Goal: Information Seeking & Learning: Learn about a topic

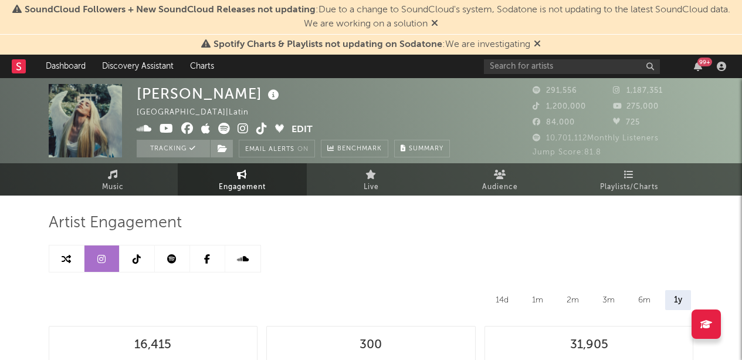
select select "6m"
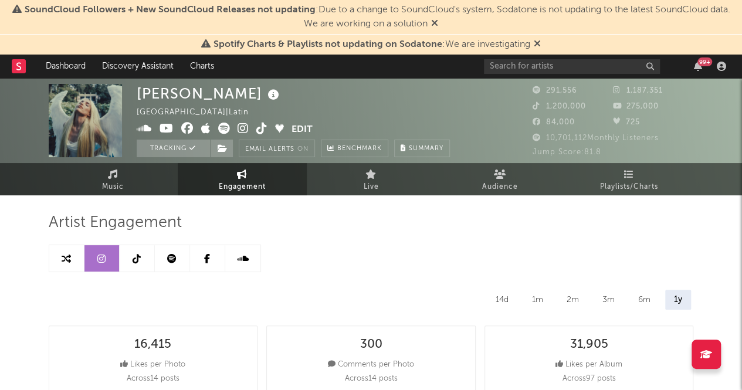
click at [513, 76] on div "99 +" at bounding box center [607, 66] width 246 height 23
click at [512, 74] on div "99 +" at bounding box center [607, 66] width 246 height 23
click at [508, 64] on input "text" at bounding box center [572, 66] width 176 height 15
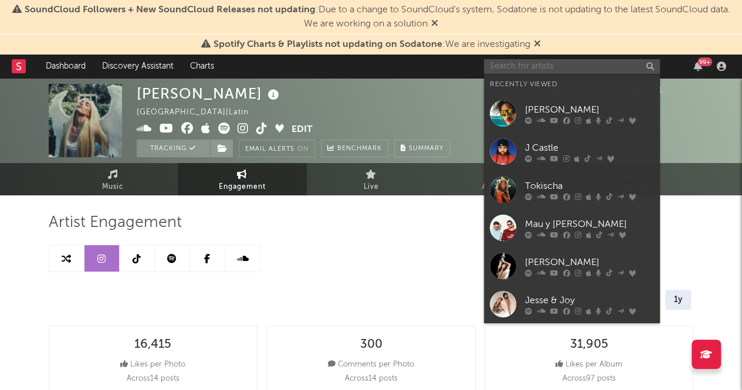
click at [508, 64] on input "text" at bounding box center [572, 66] width 176 height 15
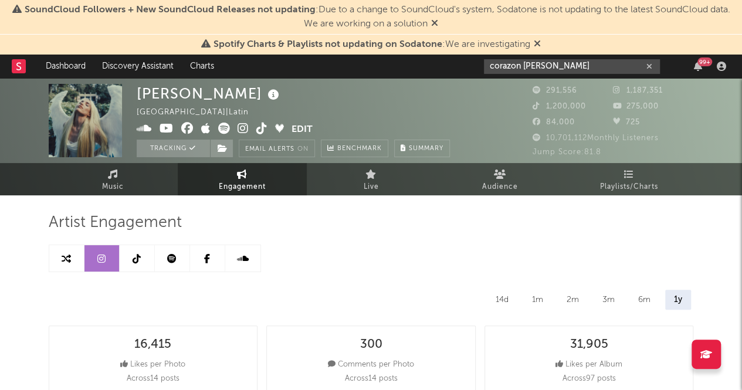
drag, startPoint x: 595, startPoint y: 69, endPoint x: 407, endPoint y: 78, distance: 187.9
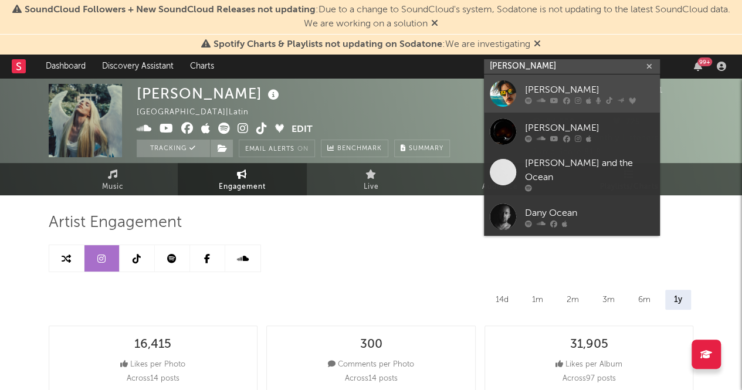
type input "[PERSON_NAME]"
click at [545, 80] on link "[PERSON_NAME]" at bounding box center [572, 93] width 176 height 38
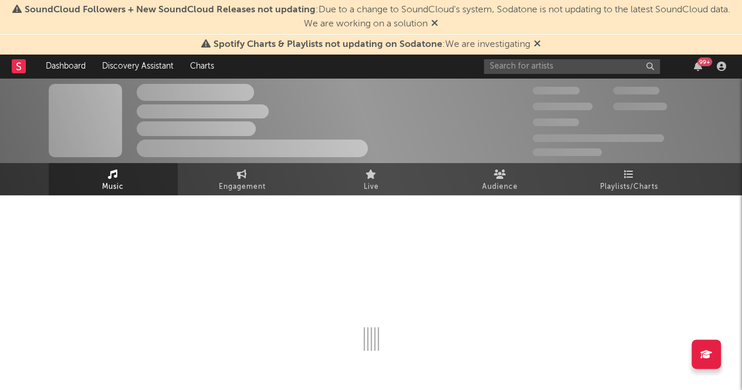
select select "6m"
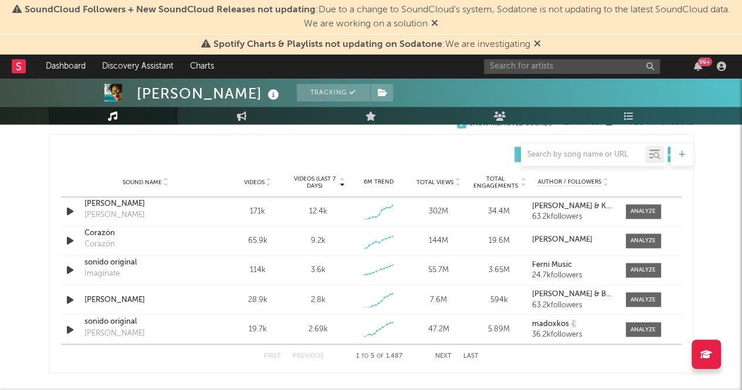
scroll to position [814, 0]
click at [639, 241] on div at bounding box center [643, 241] width 25 height 9
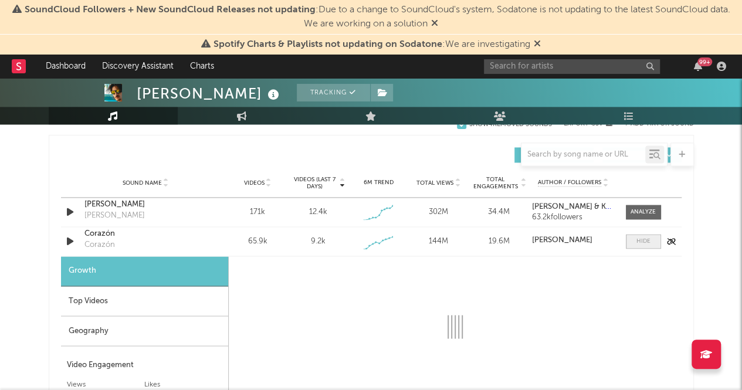
select select "1w"
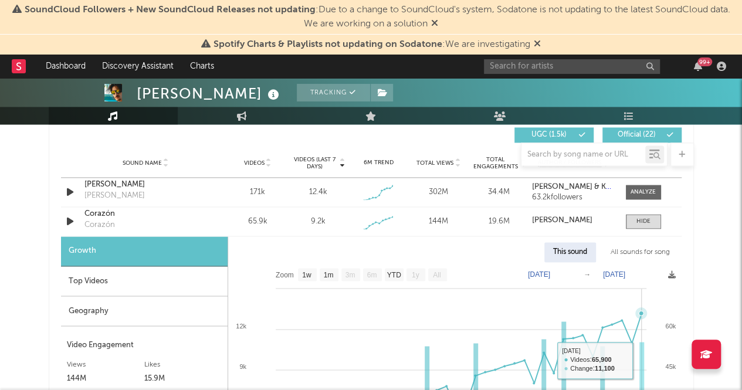
scroll to position [834, 0]
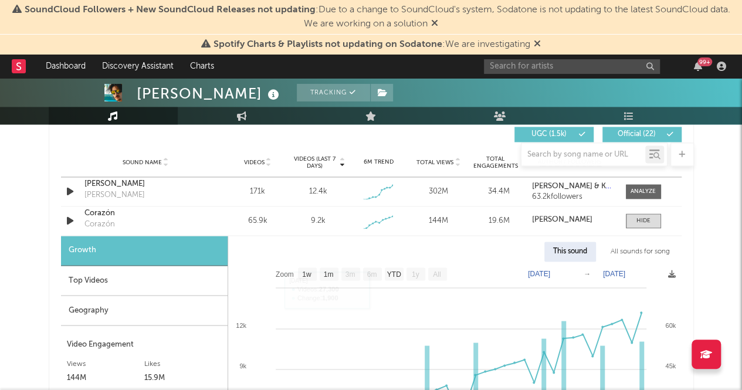
click at [97, 284] on div "Top Videos" at bounding box center [144, 281] width 167 height 30
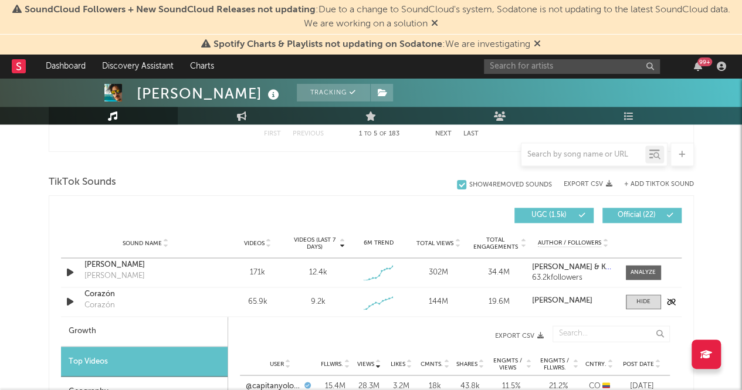
scroll to position [749, 0]
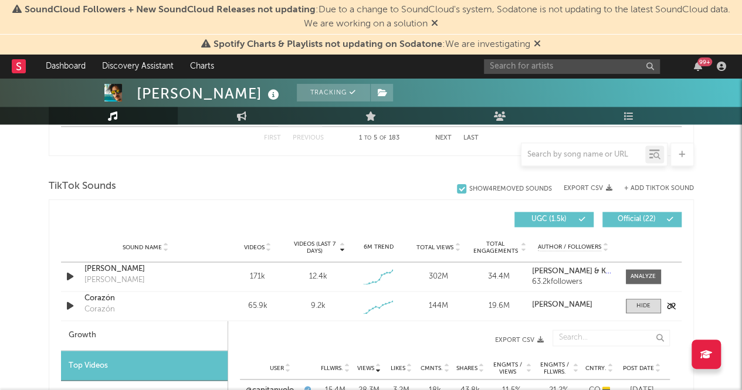
click at [107, 310] on div "Corazón" at bounding box center [99, 310] width 31 height 12
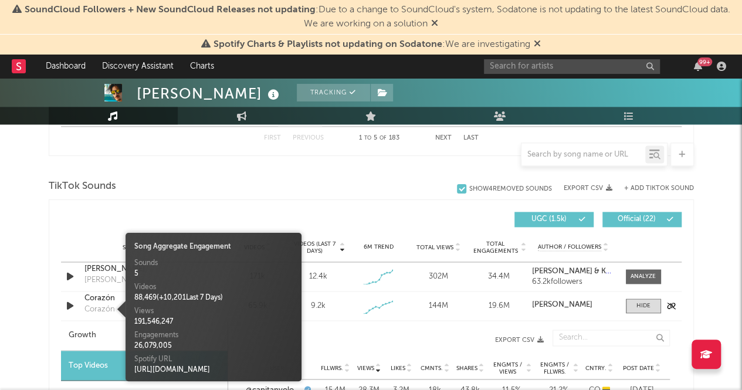
click at [107, 310] on div "Corazón" at bounding box center [99, 310] width 31 height 12
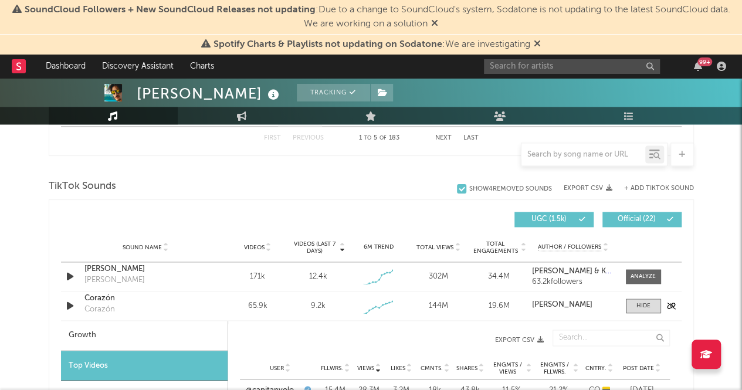
click at [94, 299] on div "Corazón" at bounding box center [145, 299] width 123 height 12
